Goal: Task Accomplishment & Management: Complete application form

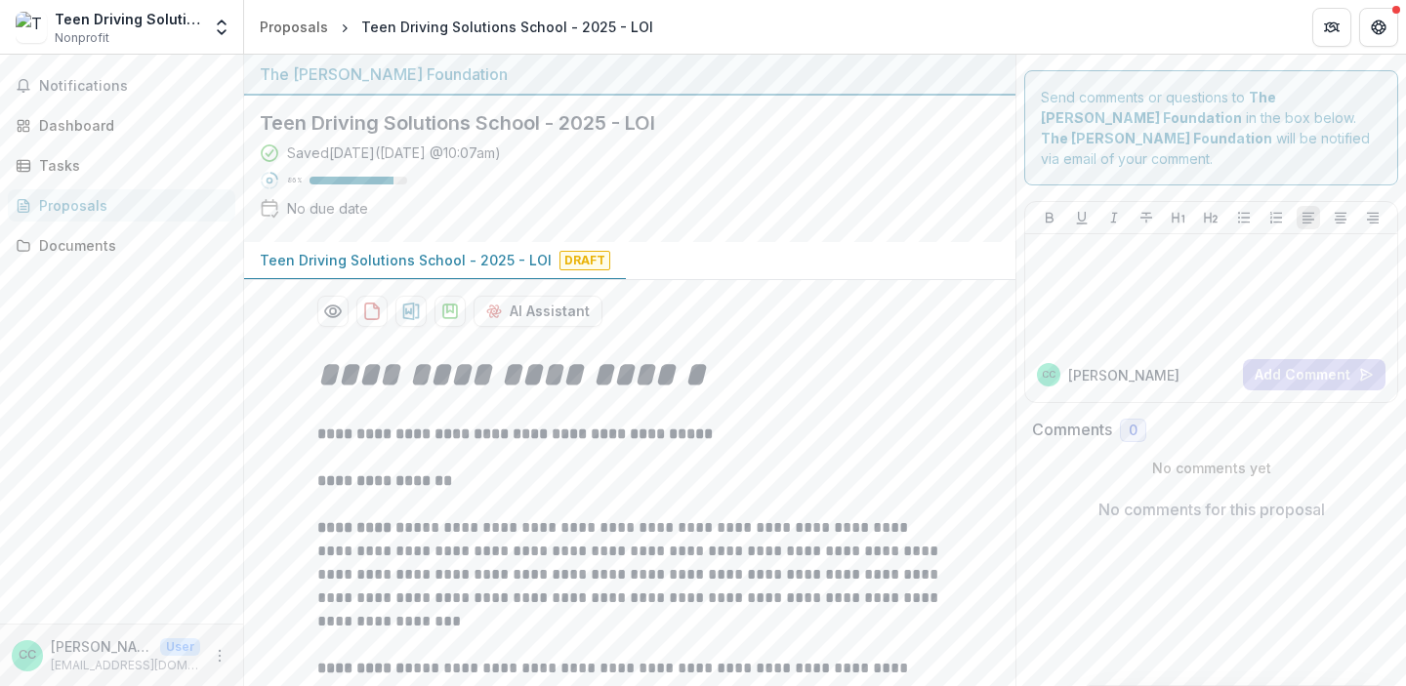
scroll to position [3493, 0]
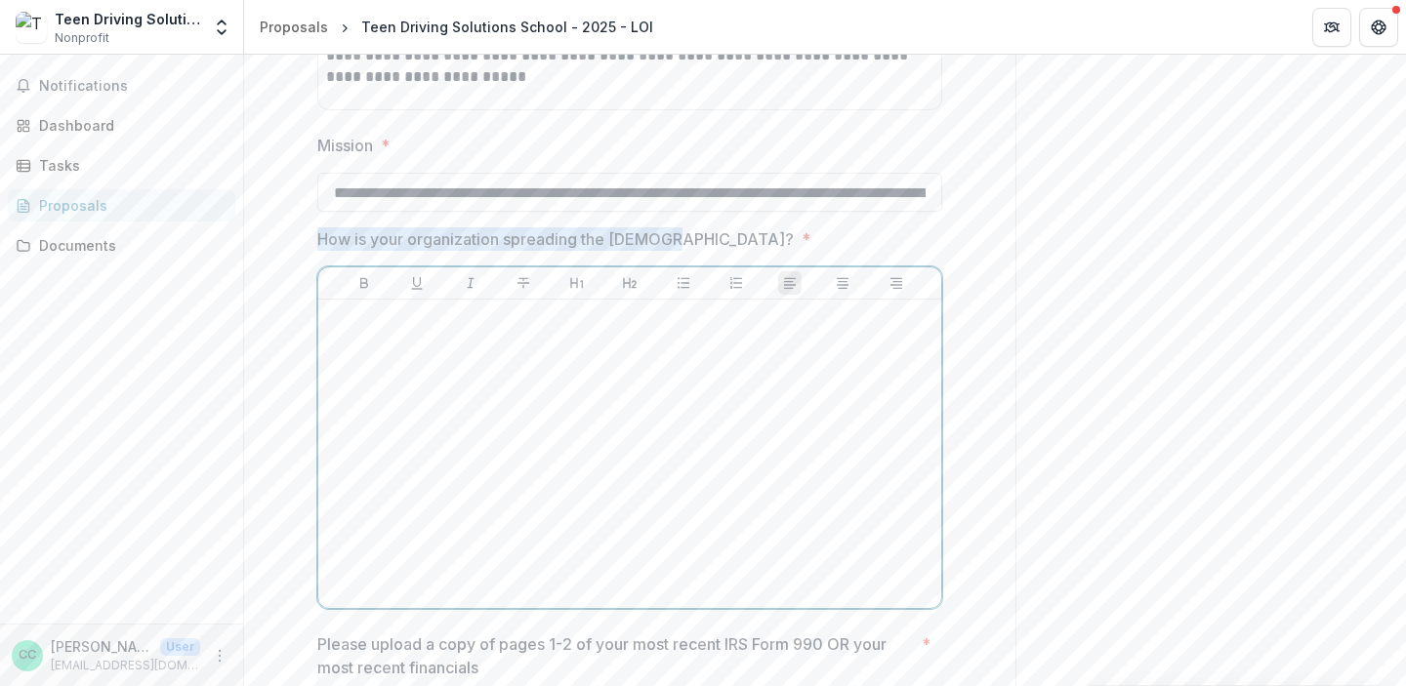
click at [726, 360] on div at bounding box center [629, 454] width 607 height 293
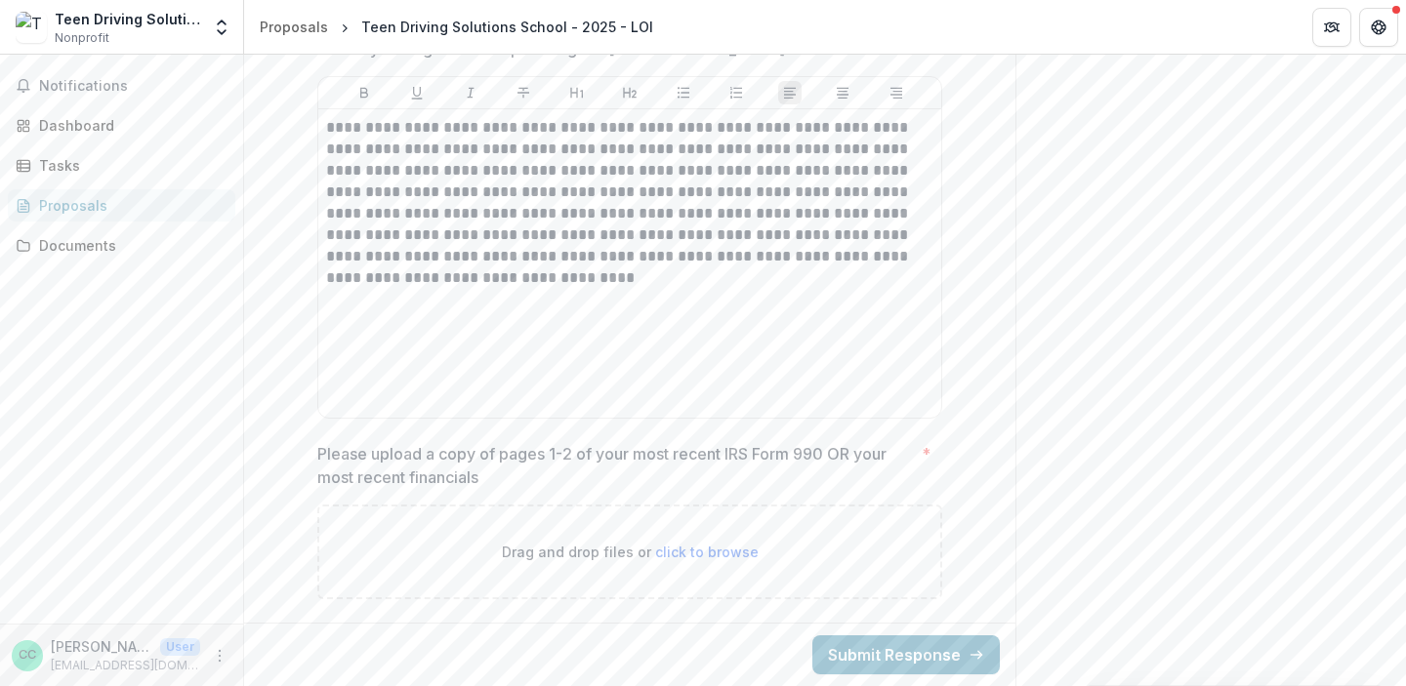
scroll to position [3683, 0]
click at [698, 564] on div "Drag and drop files or click to browse" at bounding box center [629, 552] width 625 height 95
click at [693, 549] on span "click to browse" at bounding box center [706, 552] width 103 height 17
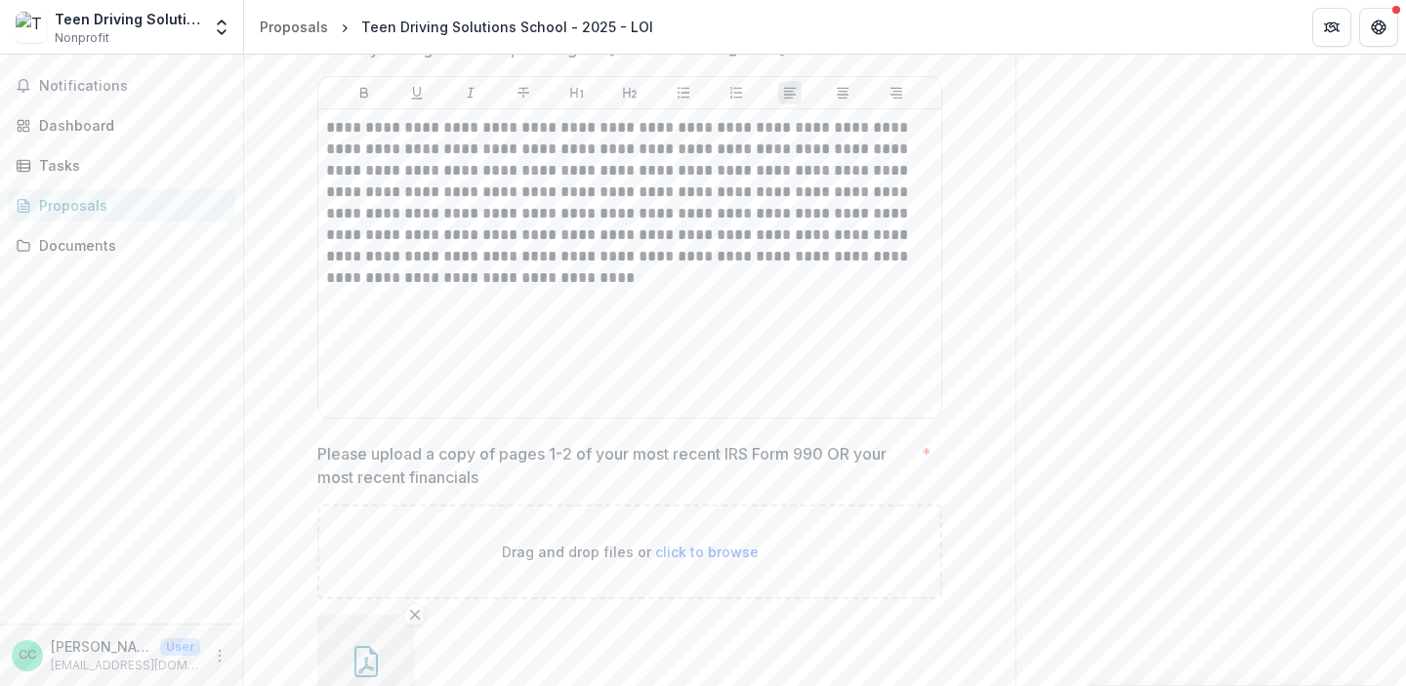
scroll to position [3843, 0]
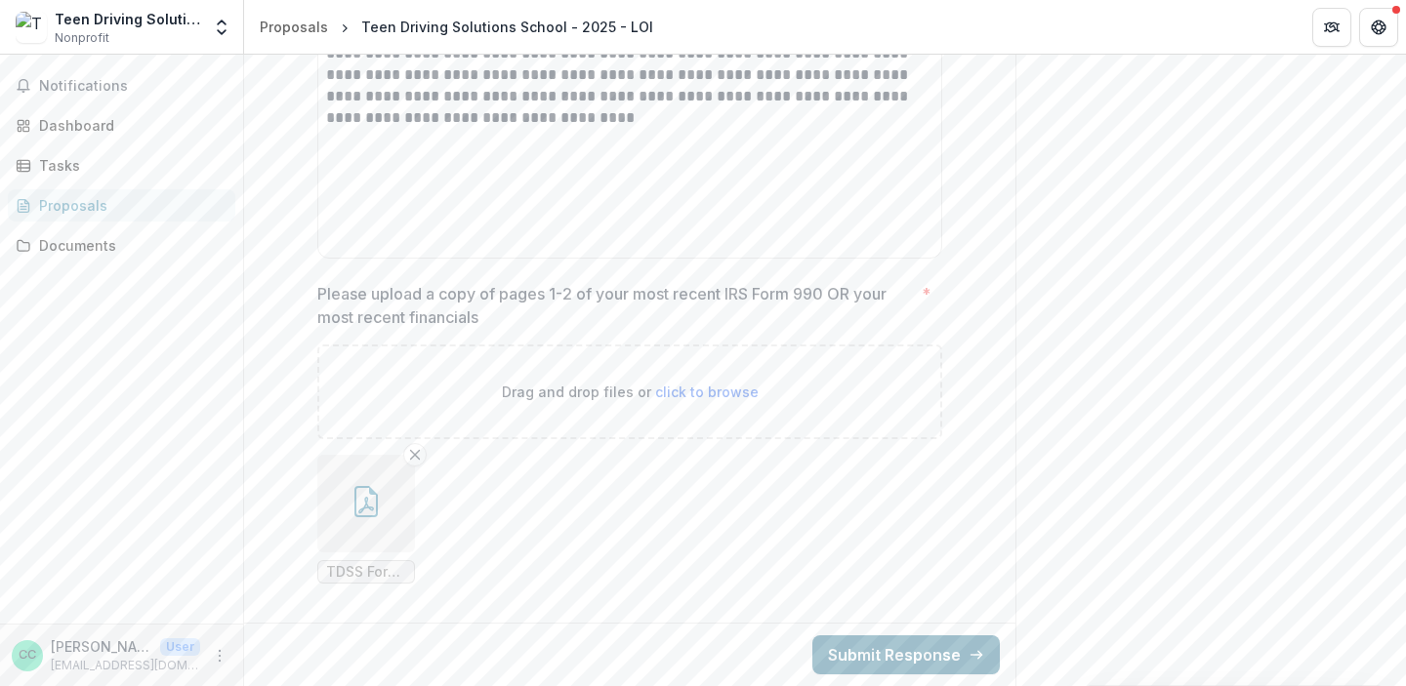
click at [878, 654] on button "Submit Response" at bounding box center [905, 655] width 187 height 39
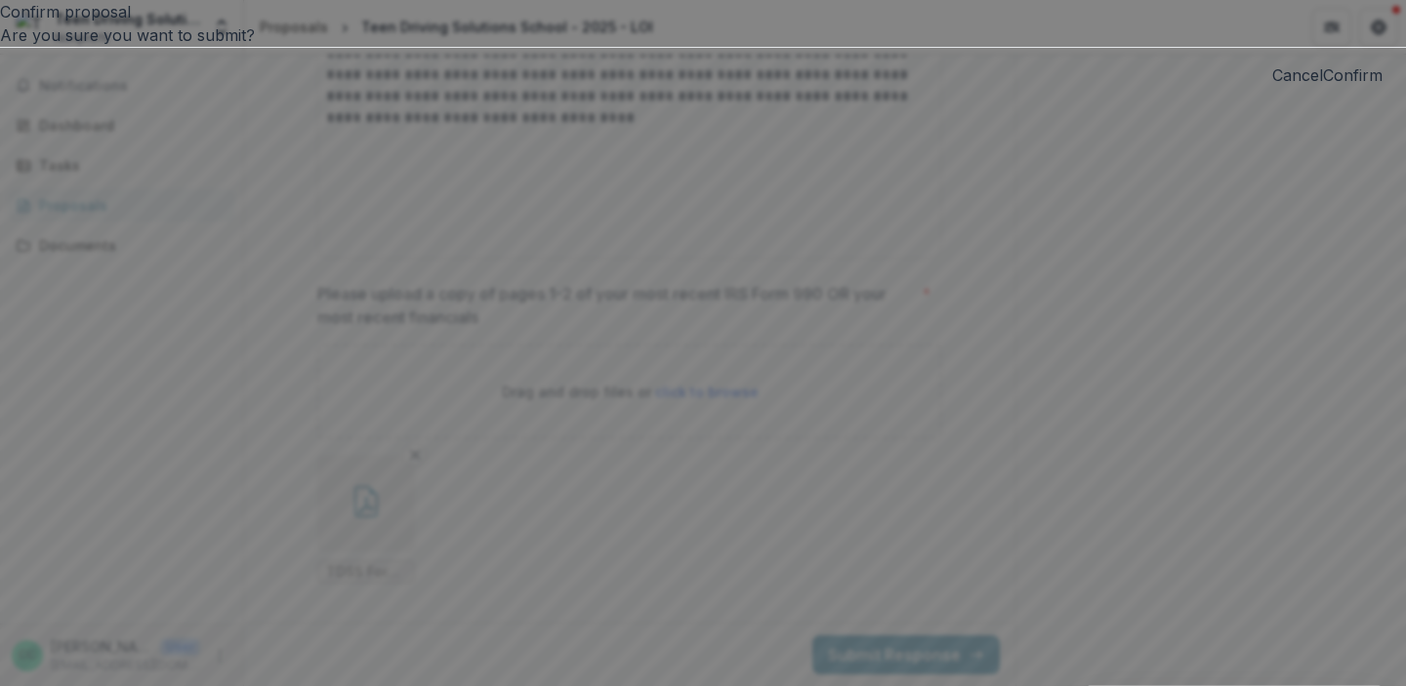
click at [1323, 87] on button "Confirm" at bounding box center [1353, 74] width 60 height 23
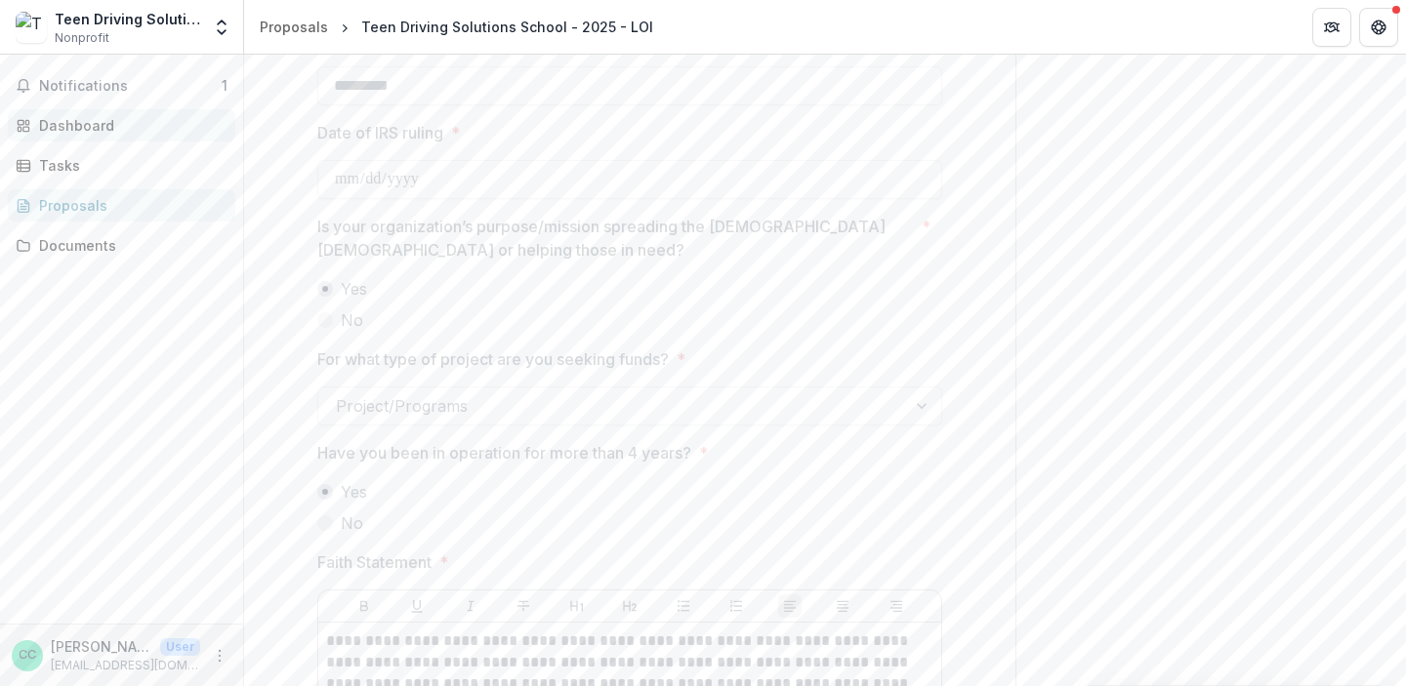
scroll to position [3007, 0]
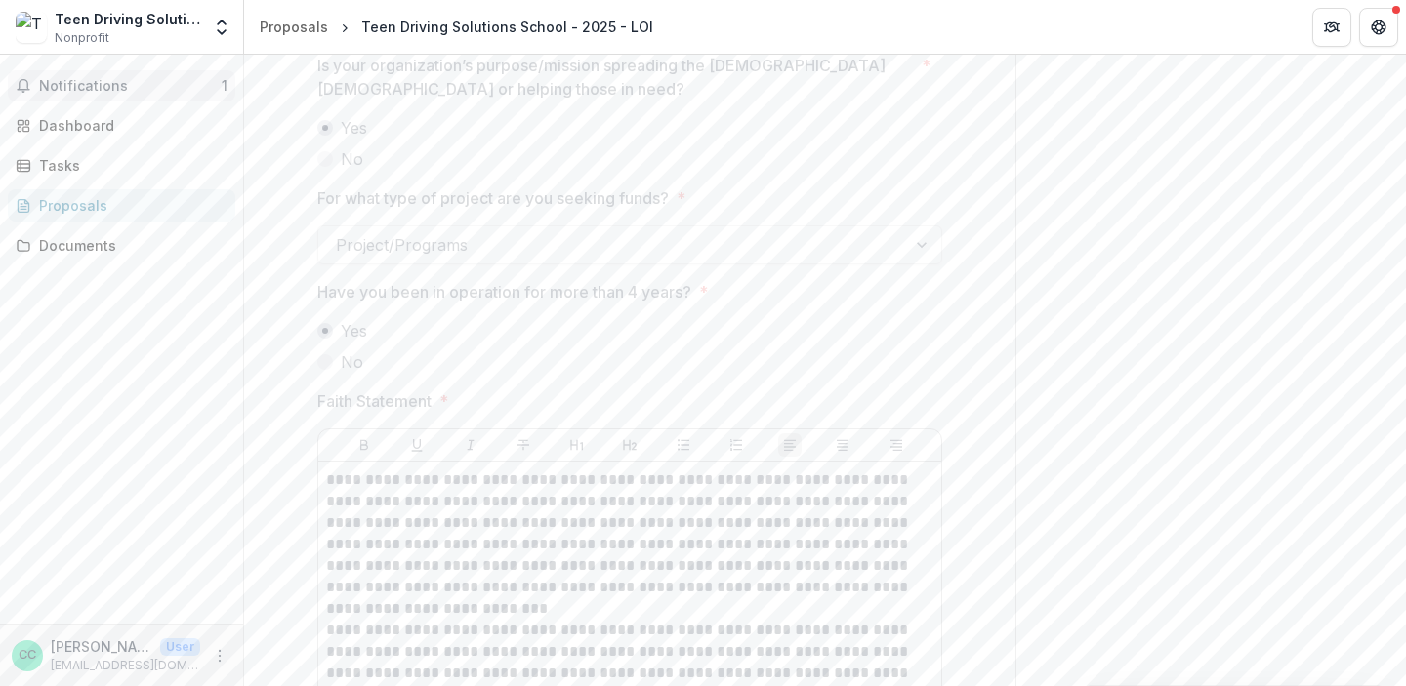
click at [92, 94] on button "Notifications 1" at bounding box center [121, 85] width 227 height 31
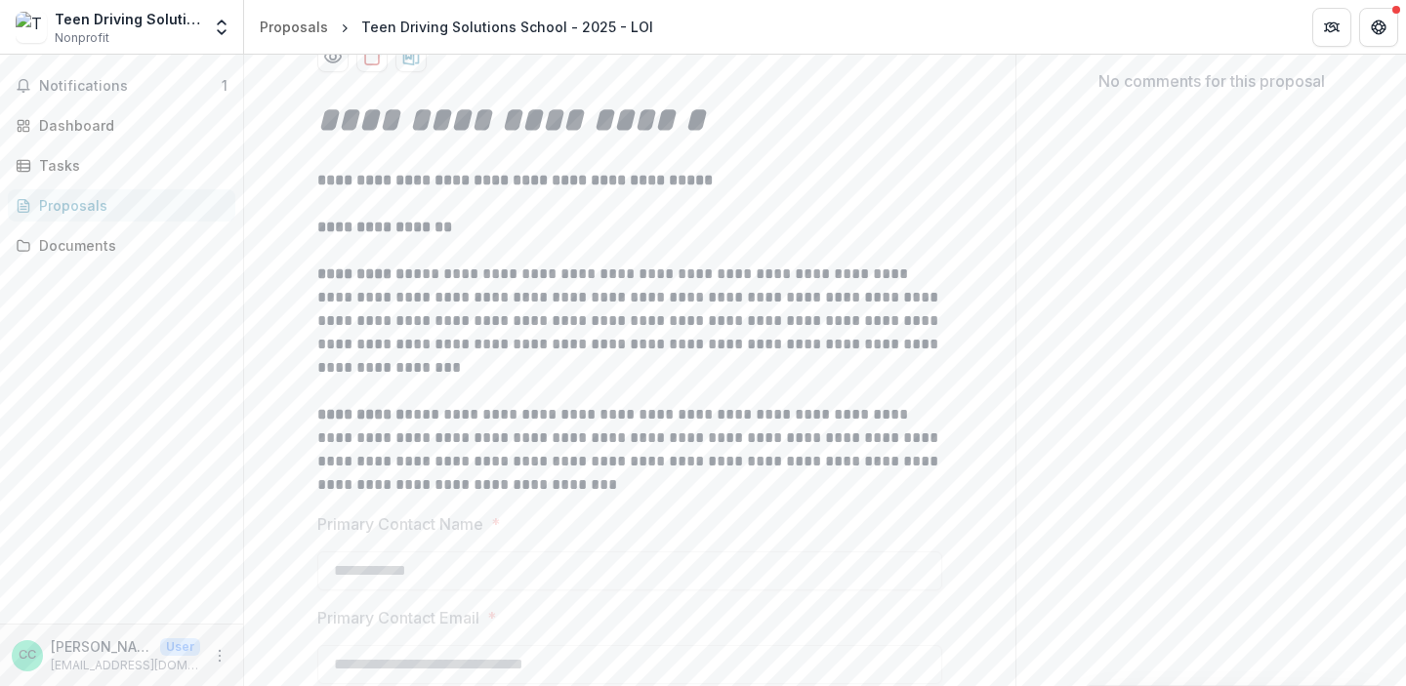
scroll to position [0, 0]
